Goal: Find specific page/section: Find specific page/section

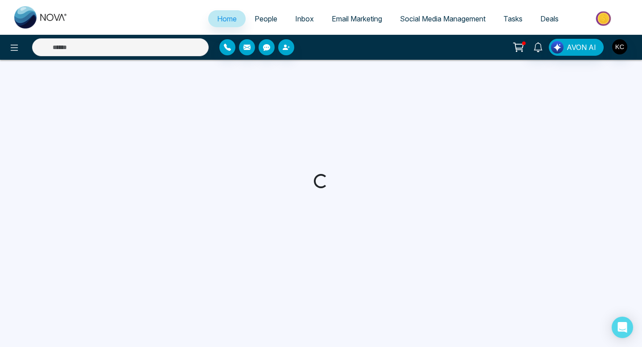
select select "*"
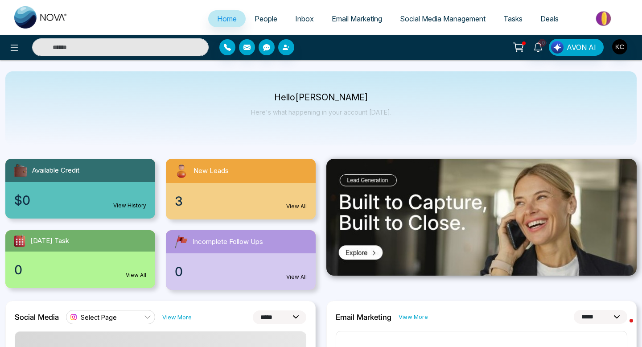
click at [183, 201] on div "3 View All" at bounding box center [241, 201] width 150 height 37
